Goal: Find specific page/section: Find specific page/section

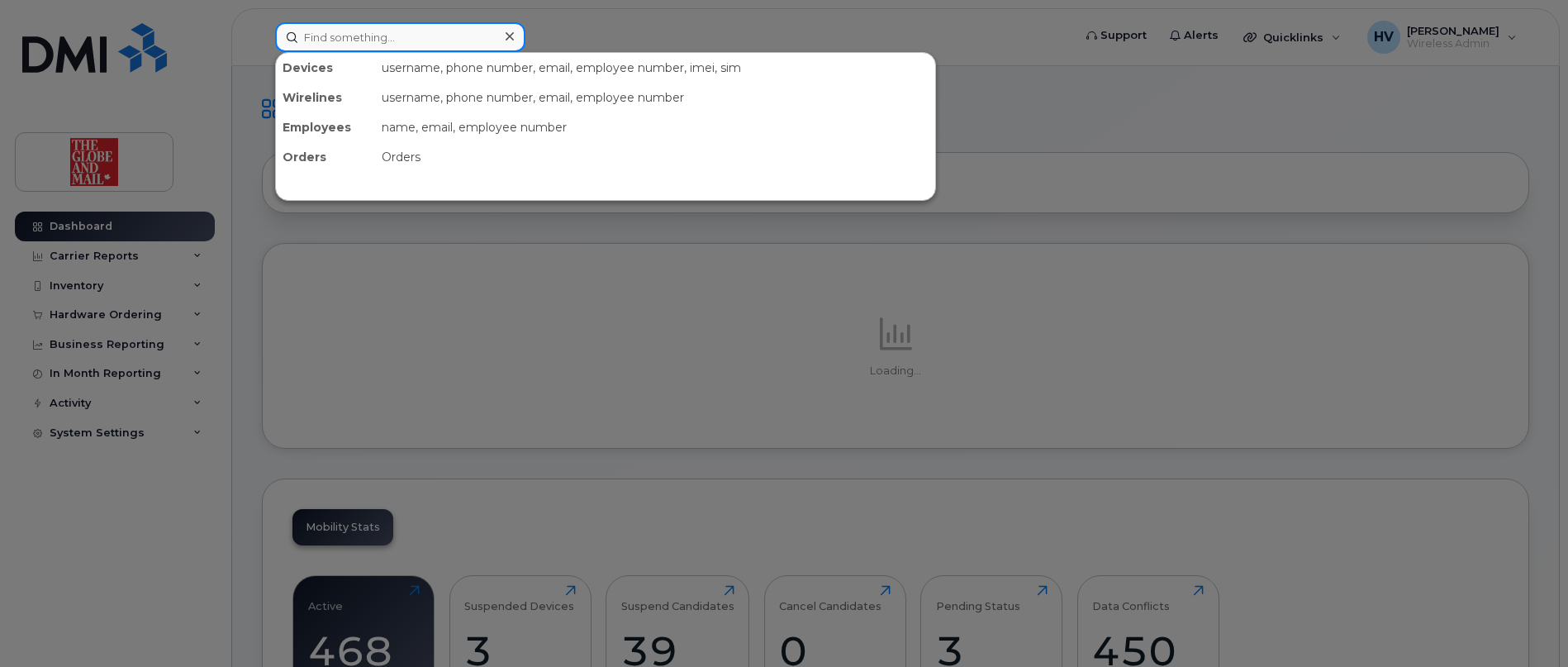
click at [330, 35] on input at bounding box center [400, 36] width 251 height 30
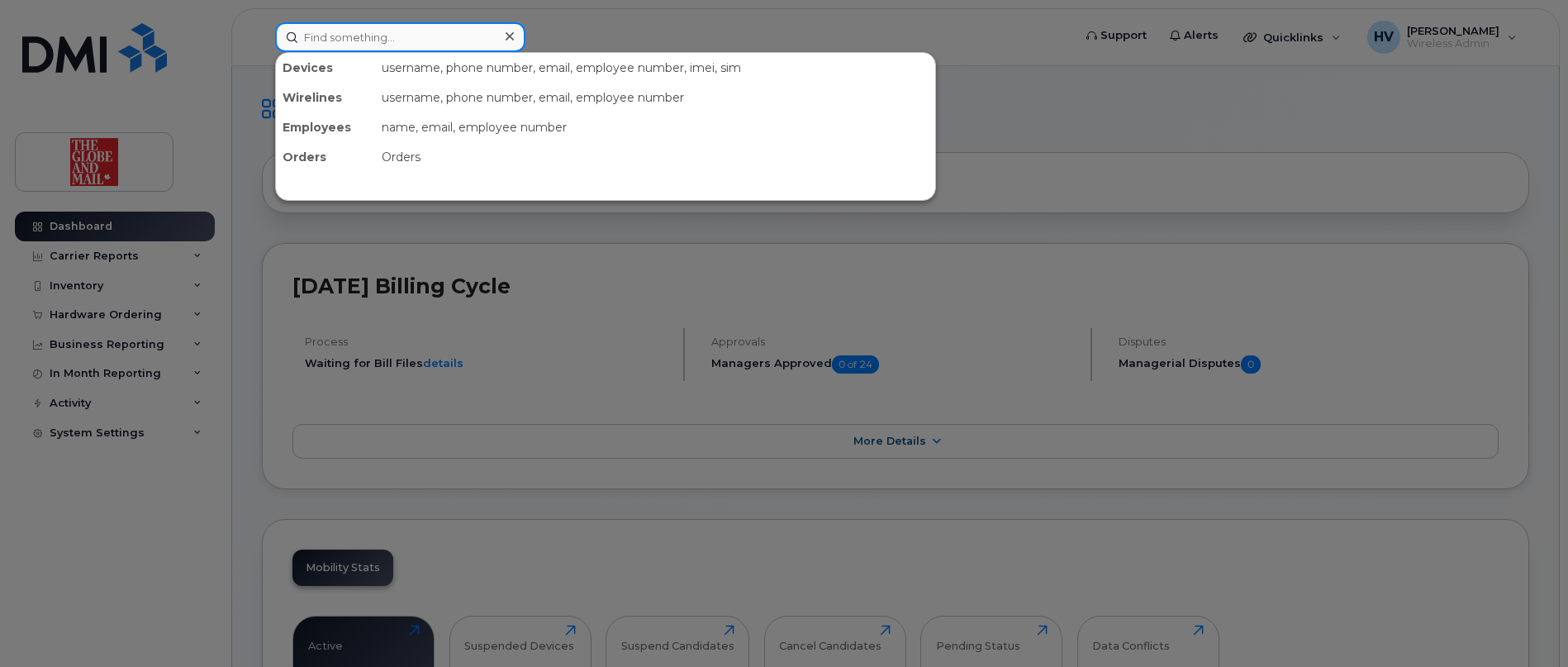
paste input "jmannette"
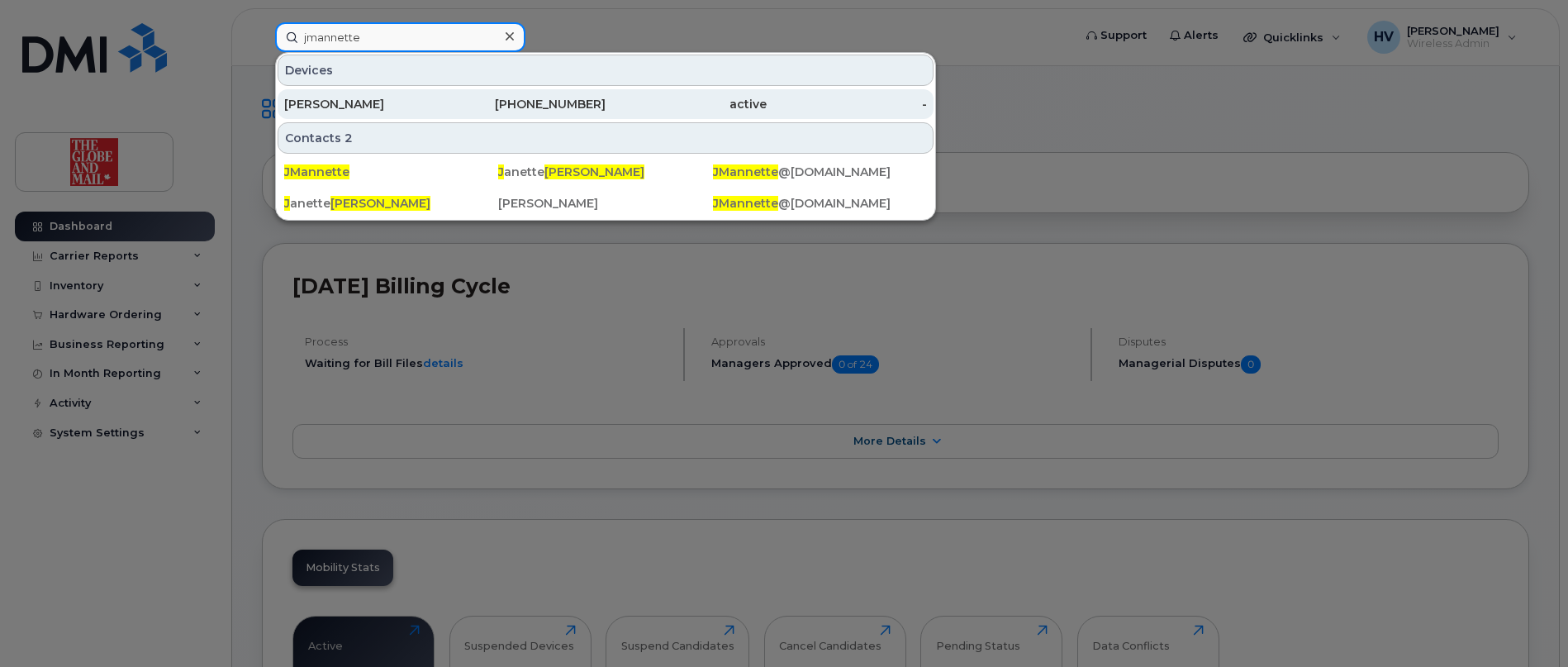
type input "jmannette"
click at [368, 106] on div "[PERSON_NAME]" at bounding box center [365, 105] width 161 height 17
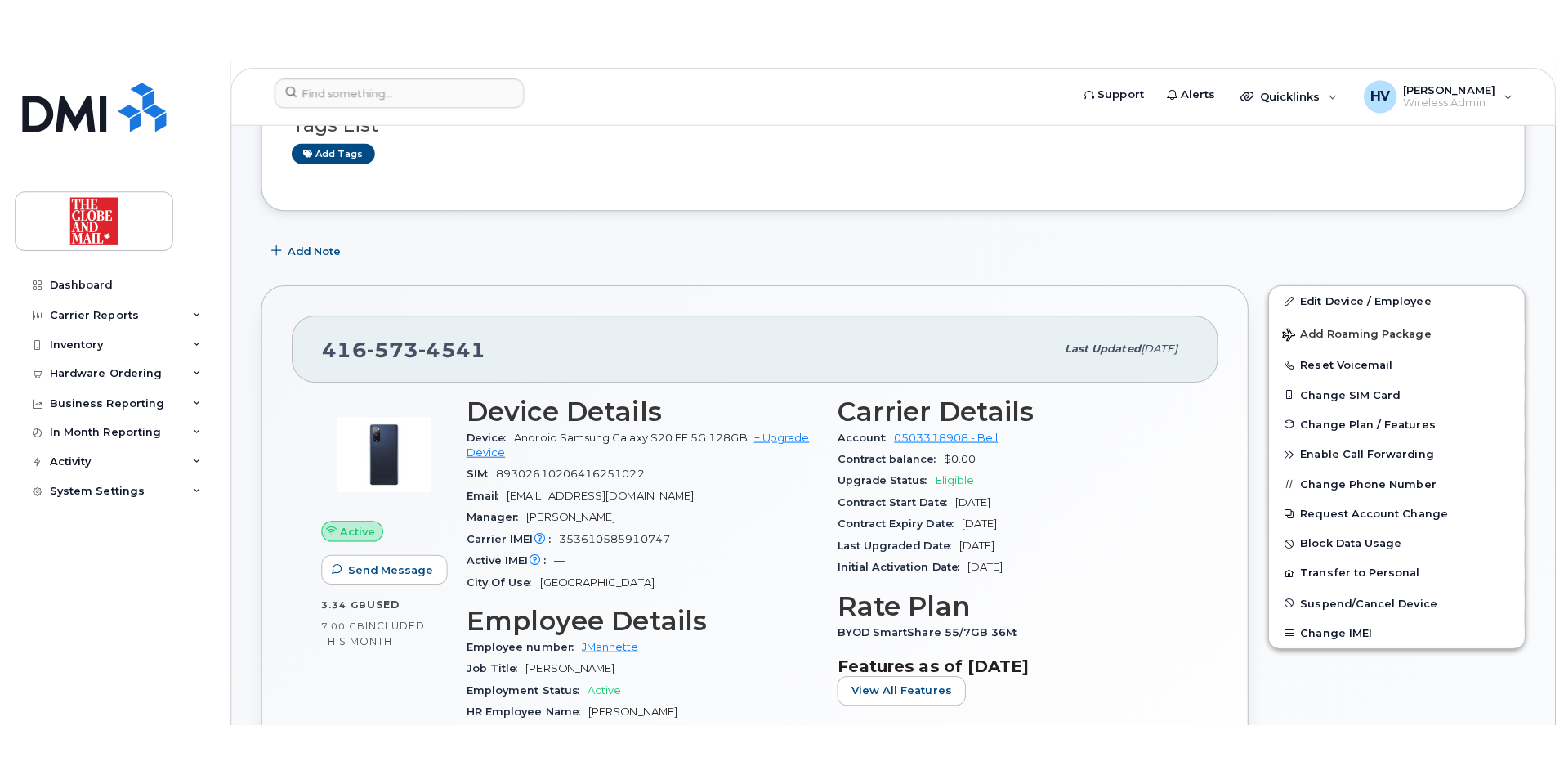
scroll to position [164, 0]
